Goal: Check status: Check status

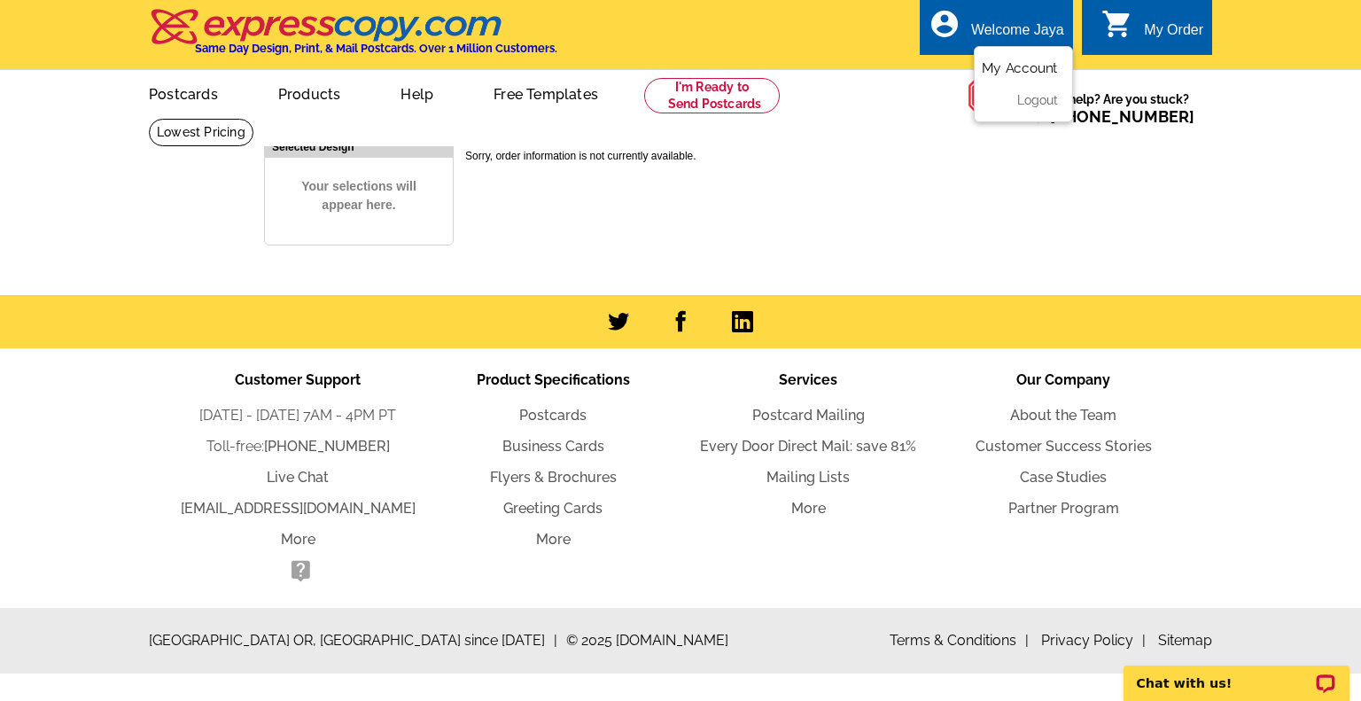
click at [662, 64] on link "My Account" at bounding box center [1020, 68] width 76 height 16
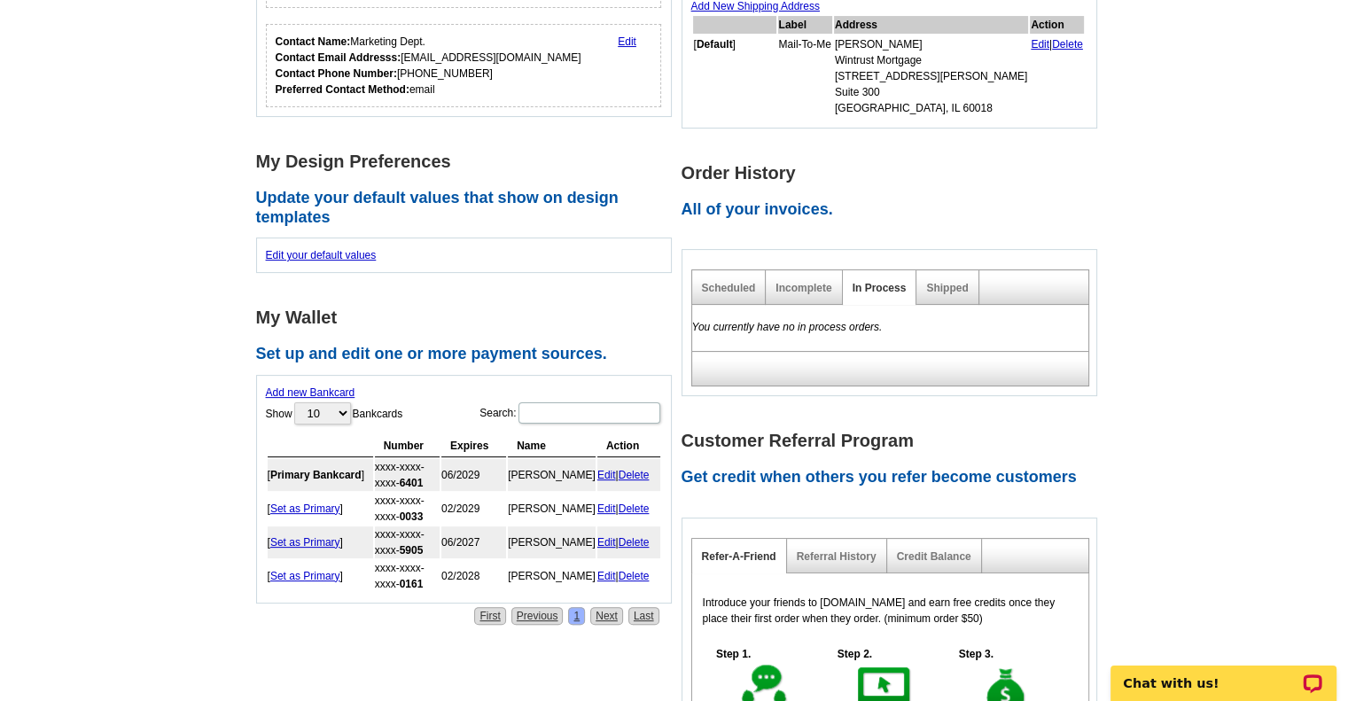
scroll to position [354, 0]
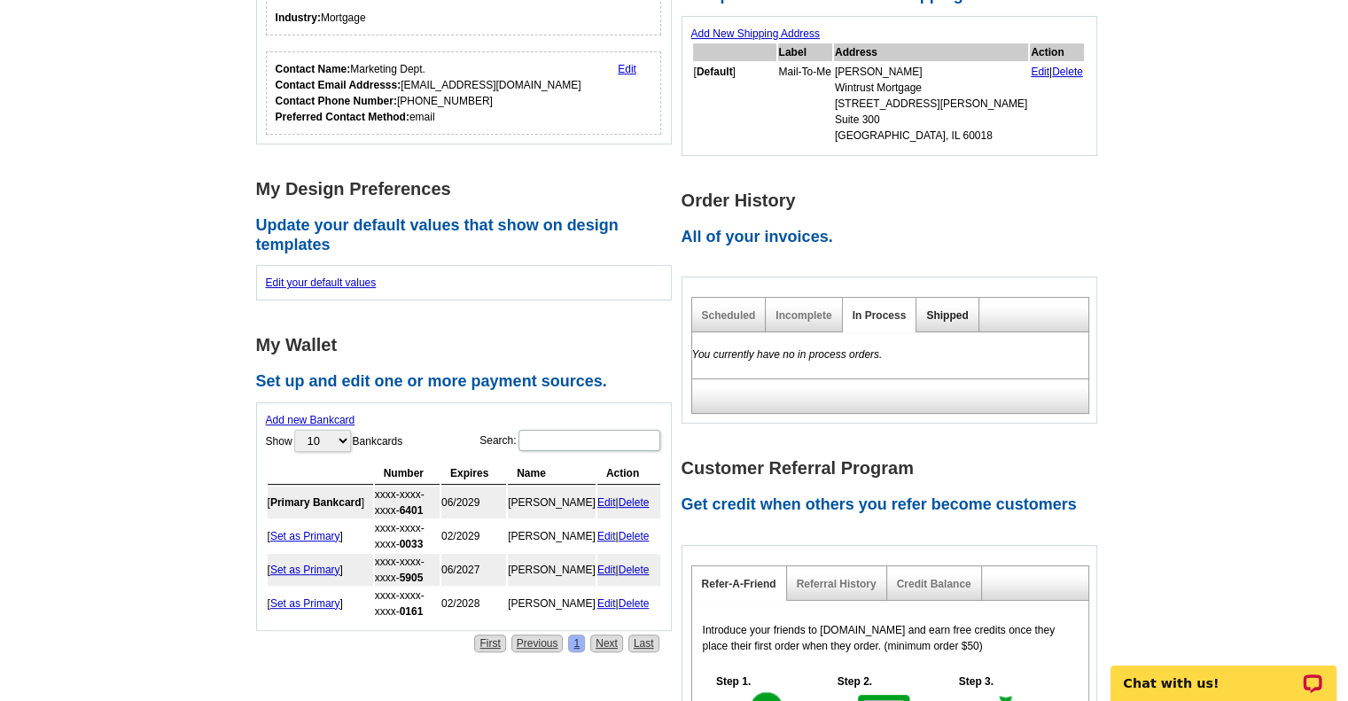
click at [949, 314] on link "Shipped" at bounding box center [947, 315] width 42 height 12
click at [735, 316] on link "Scheduled" at bounding box center [729, 315] width 54 height 12
click at [789, 314] on link "Incomplete" at bounding box center [803, 315] width 56 height 12
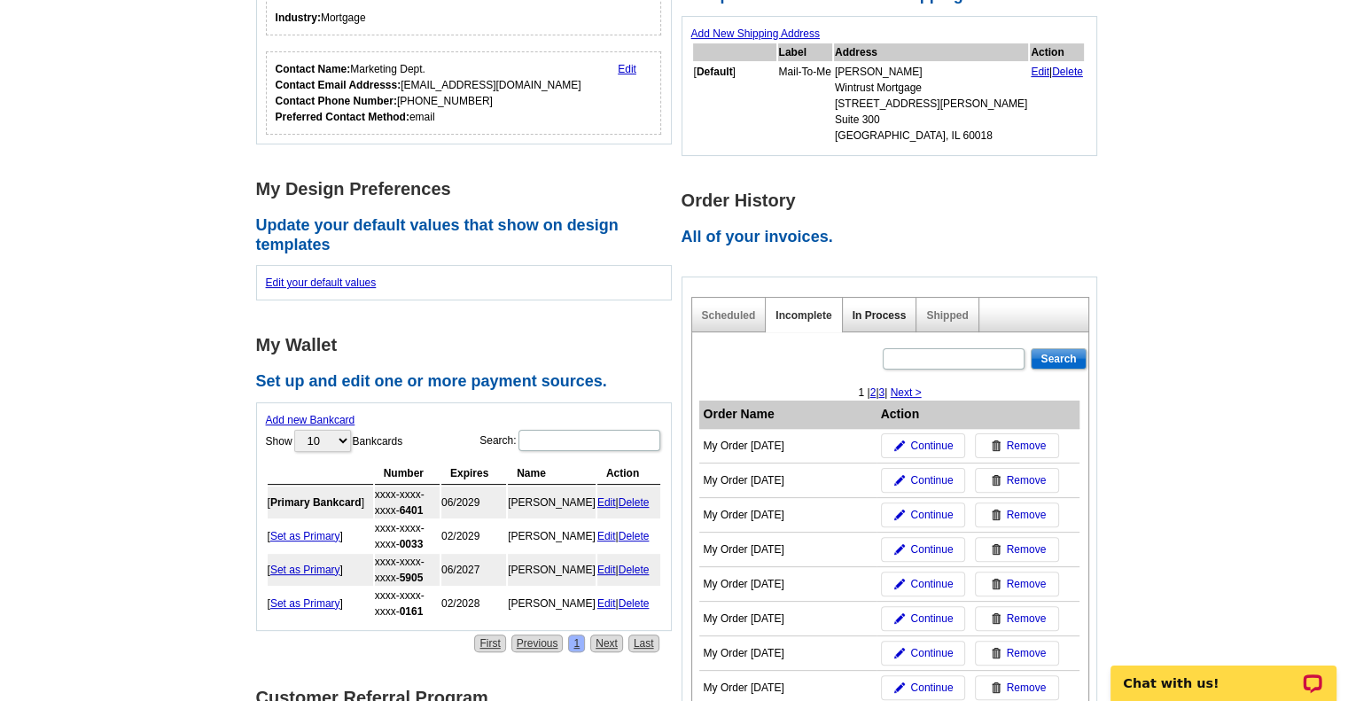
click at [894, 314] on link "In Process" at bounding box center [879, 315] width 54 height 12
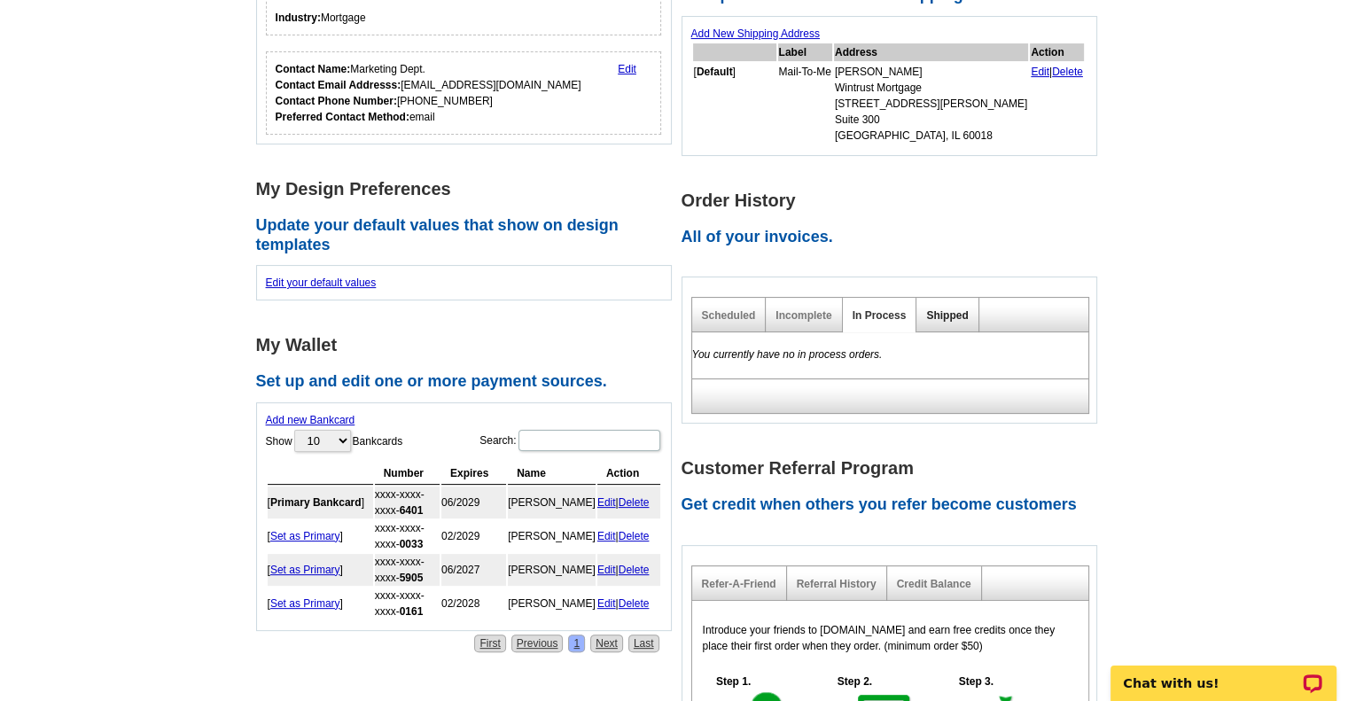
click at [957, 315] on link "Shipped" at bounding box center [947, 315] width 42 height 12
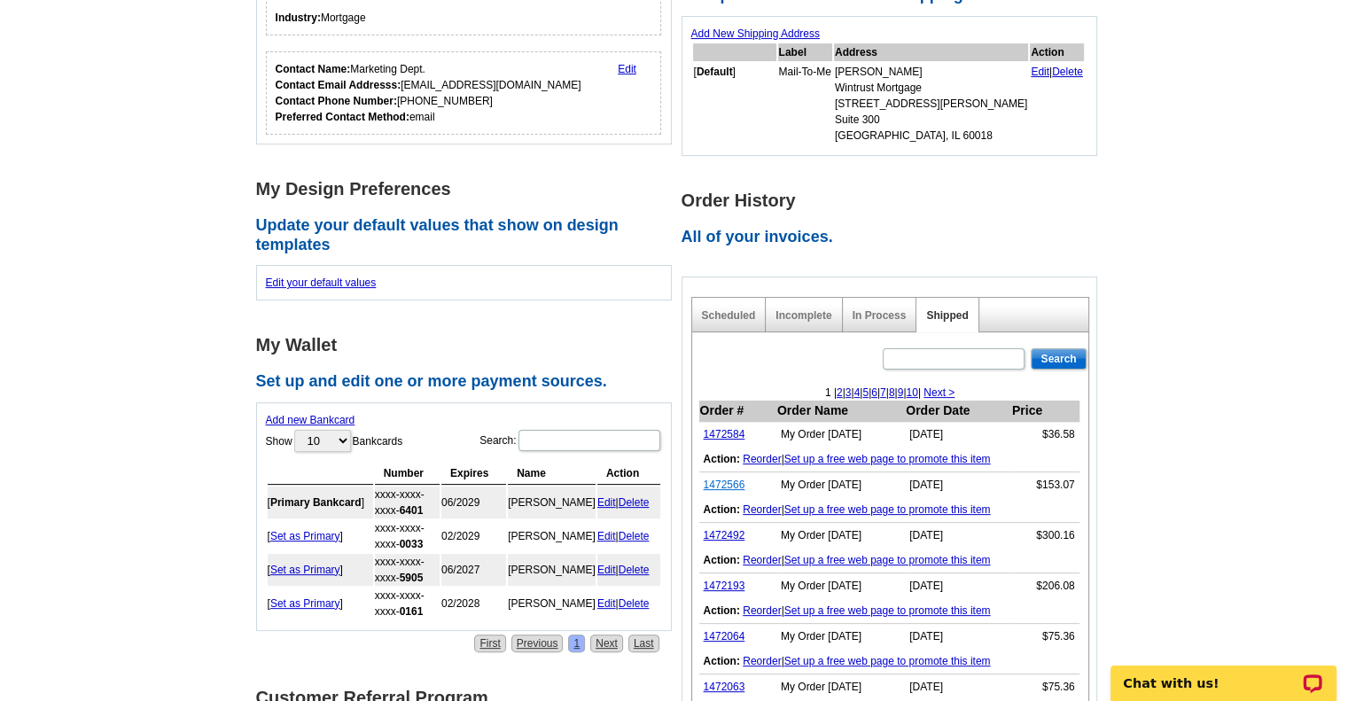
click at [736, 486] on link "1472566" at bounding box center [725, 484] width 42 height 12
